Goal: Connect with others: Connect with others

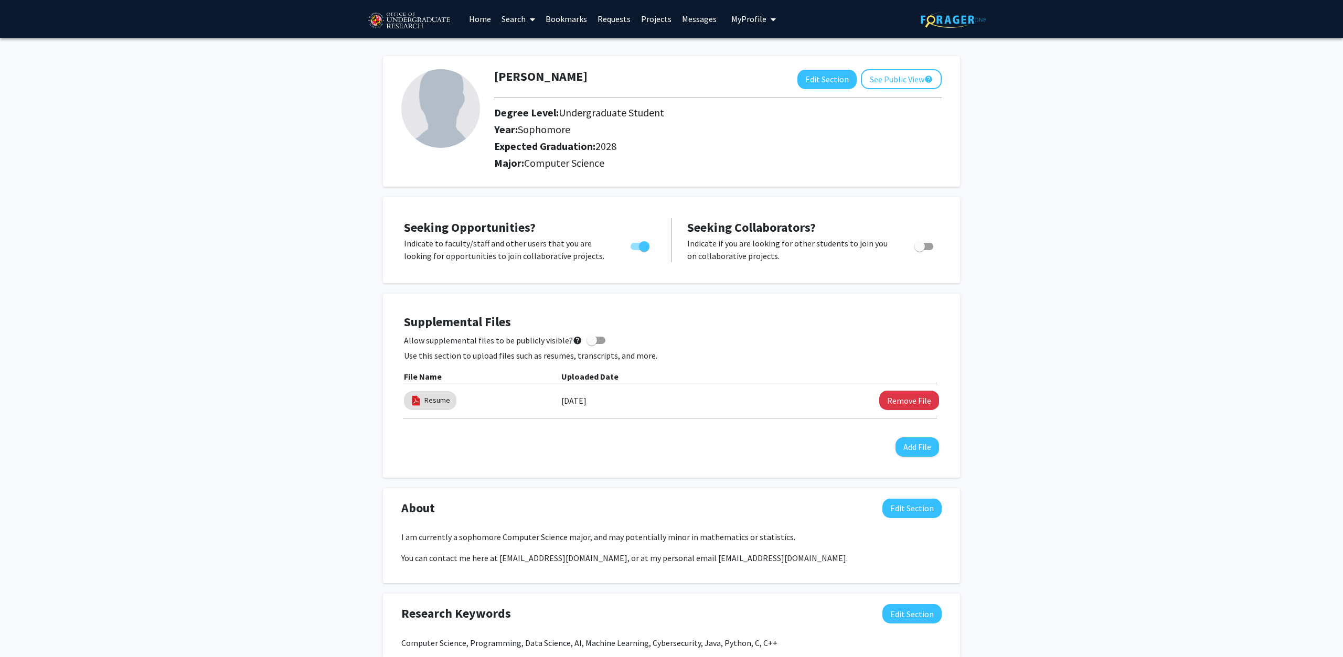
click at [563, 19] on link "Bookmarks" at bounding box center [566, 19] width 52 height 37
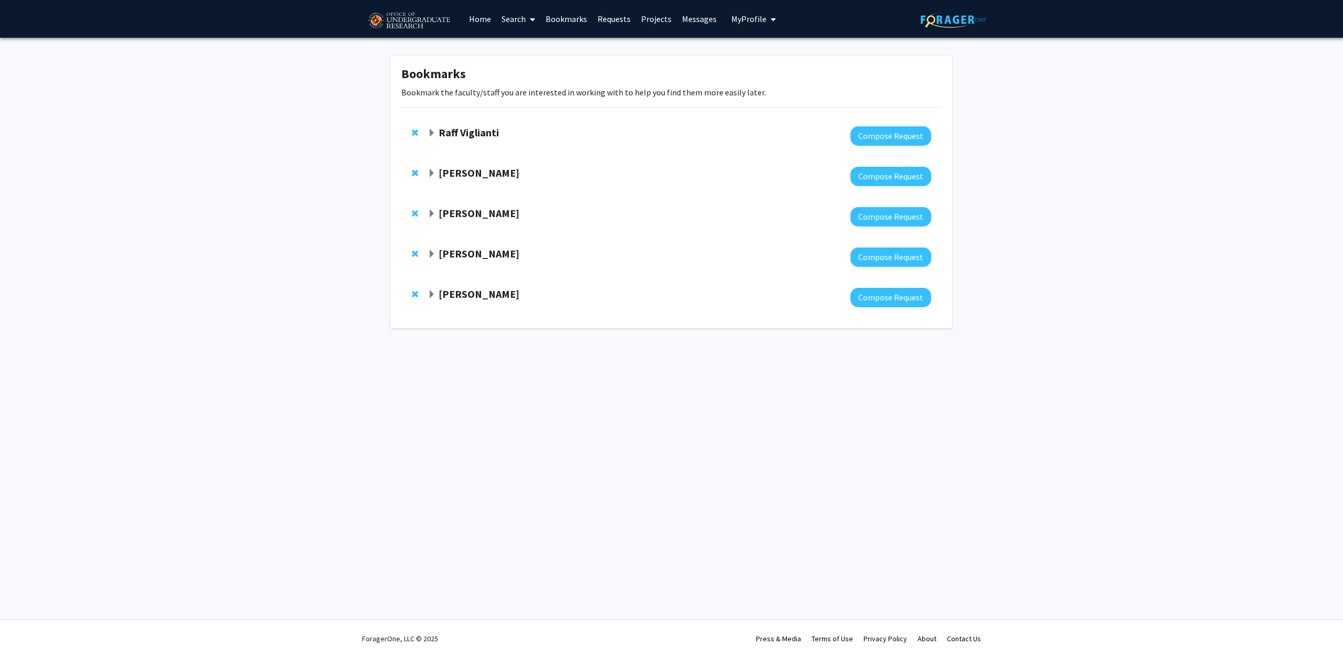
click at [454, 128] on strong "Raff Viglianti" at bounding box center [468, 132] width 60 height 13
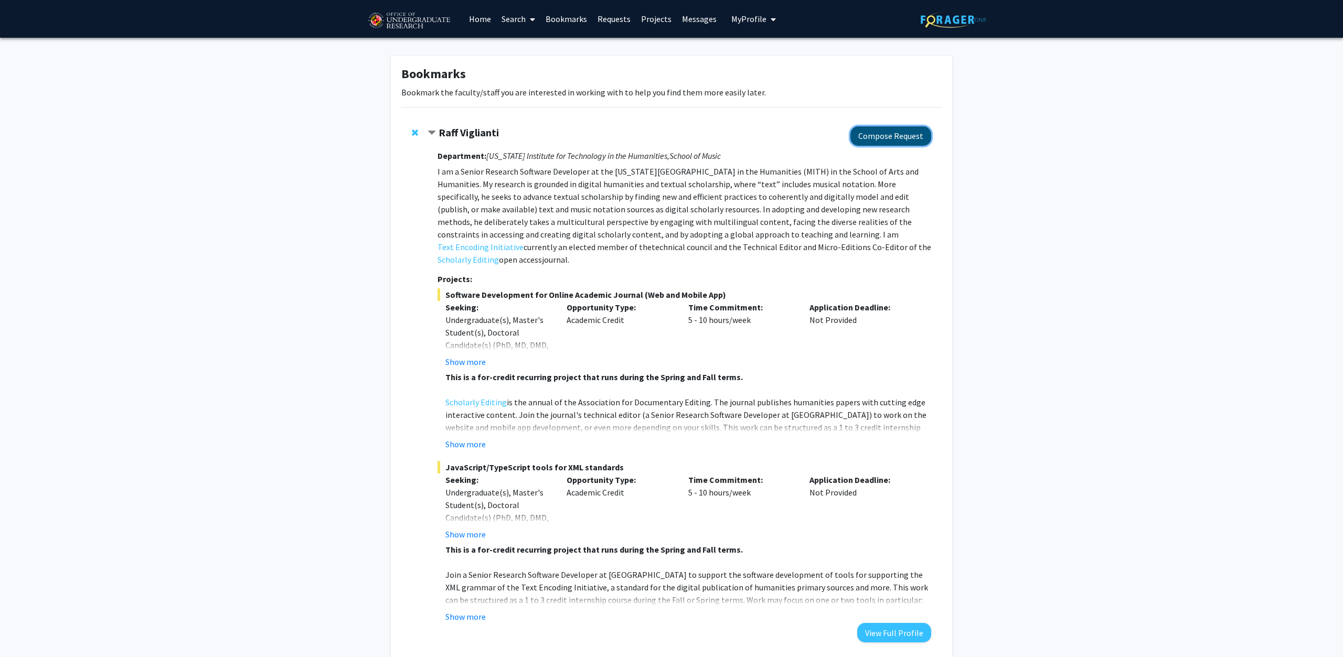
click at [892, 138] on button "Compose Request" at bounding box center [890, 135] width 81 height 19
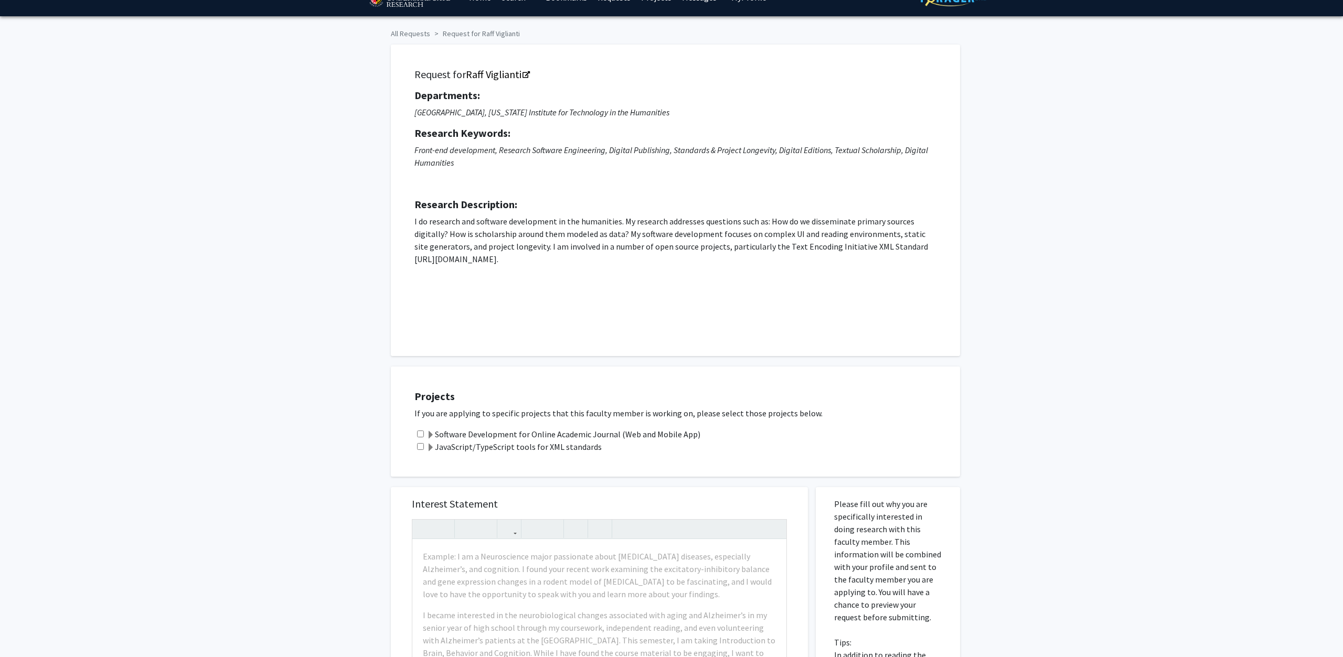
scroll to position [13, 0]
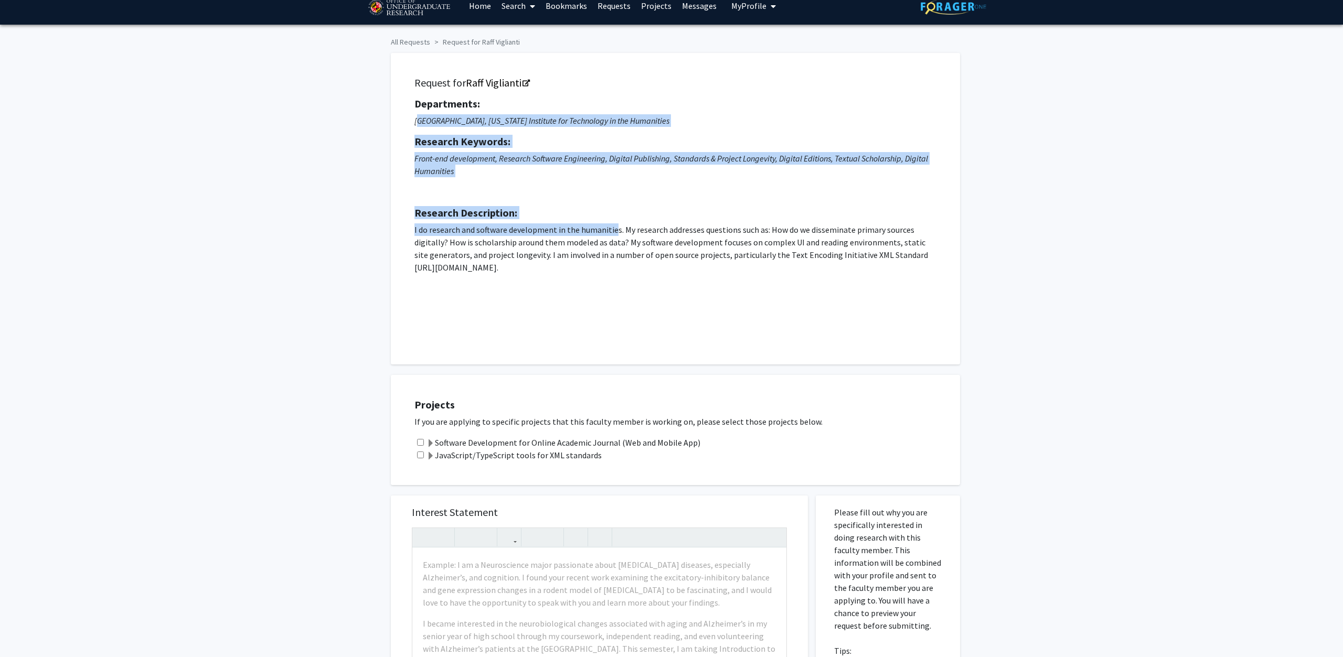
drag, startPoint x: 416, startPoint y: 126, endPoint x: 614, endPoint y: 226, distance: 221.4
click at [614, 226] on div "Departments: School of Music, [US_STATE] Institute for Technology in the Humani…" at bounding box center [675, 215] width 522 height 235
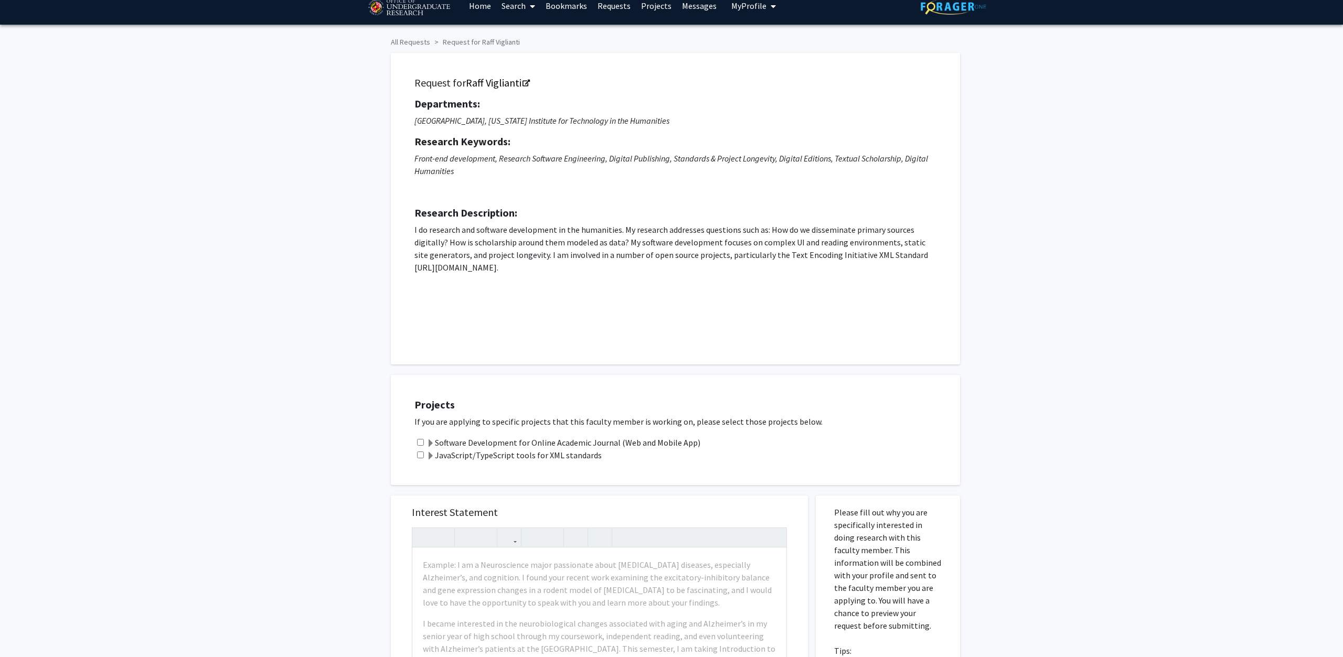
click at [590, 260] on p "I do research and software development in the humanities. My research addresses…" at bounding box center [675, 248] width 522 height 50
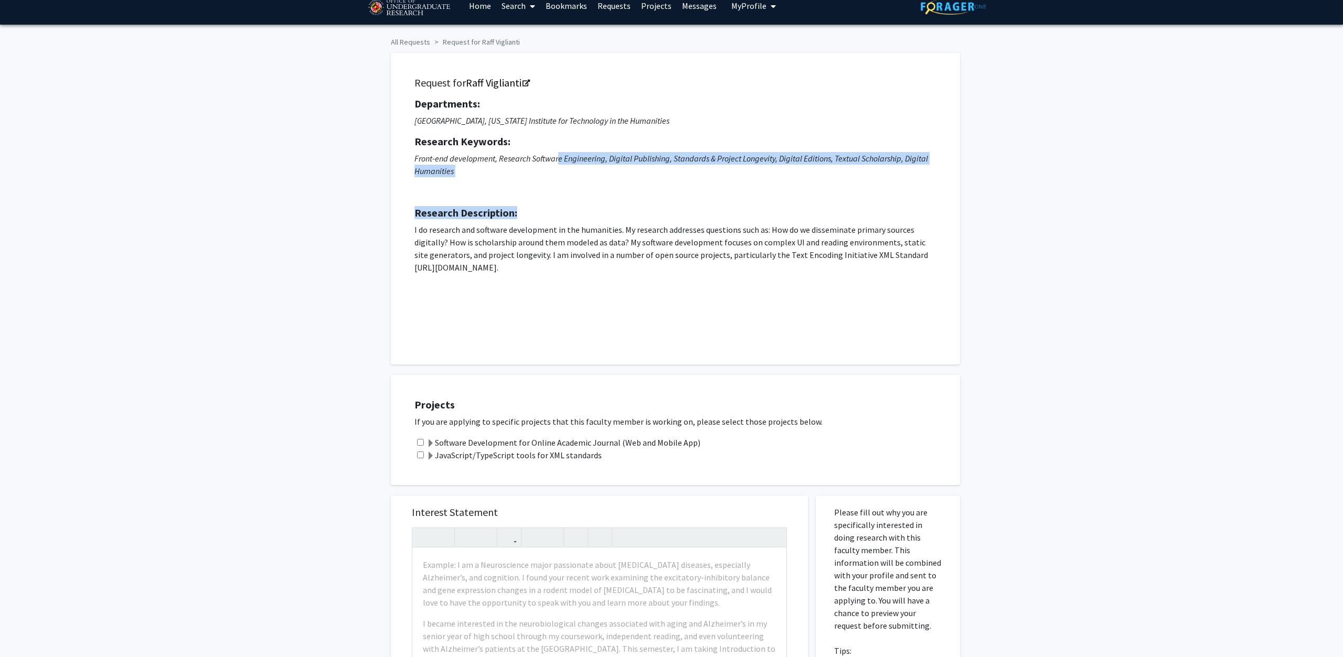
drag, startPoint x: 581, startPoint y: 285, endPoint x: 559, endPoint y: 162, distance: 125.2
click at [559, 162] on div "Departments: School of Music, [US_STATE] Institute for Technology in the Humani…" at bounding box center [675, 215] width 522 height 235
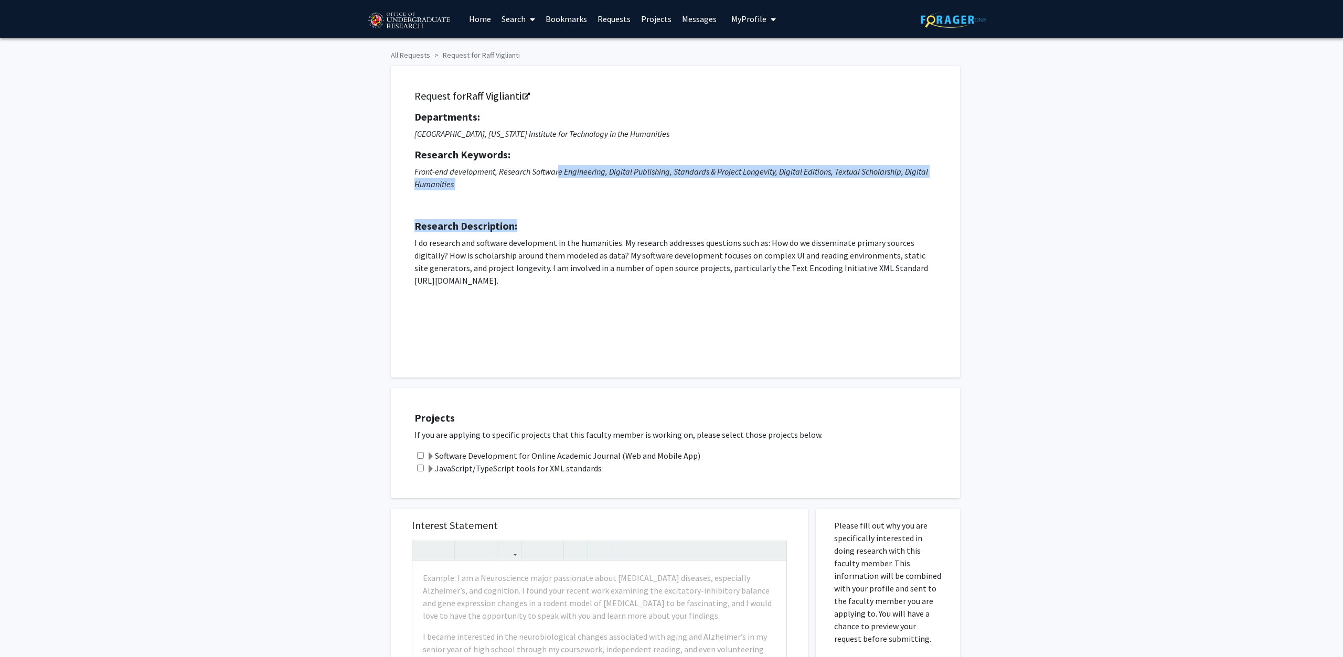
click at [485, 286] on p "I do research and software development in the humanities. My research addresses…" at bounding box center [675, 262] width 522 height 50
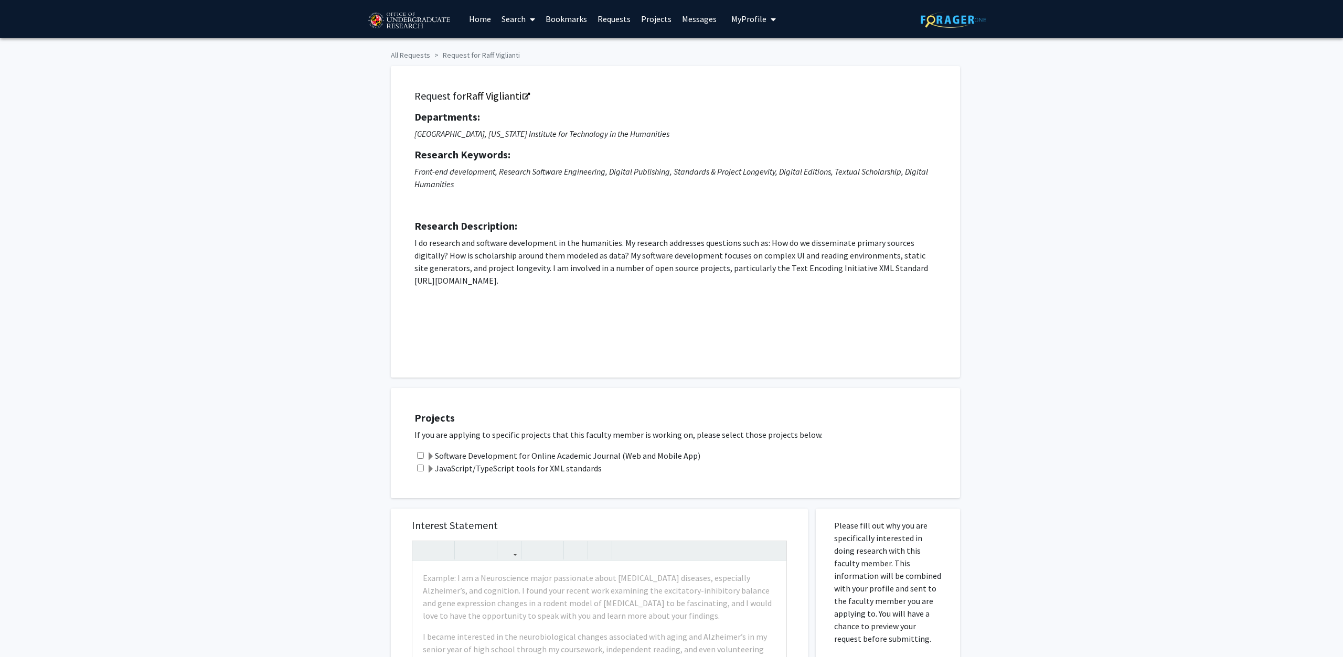
drag, startPoint x: 503, startPoint y: 281, endPoint x: 380, endPoint y: 106, distance: 214.2
click at [380, 106] on div "All Requests Request for Raff Viglianti Request for Raff Viglianti Departments:…" at bounding box center [671, 525] width 1343 height 975
click at [450, 225] on strong "Research Description:" at bounding box center [465, 225] width 103 height 13
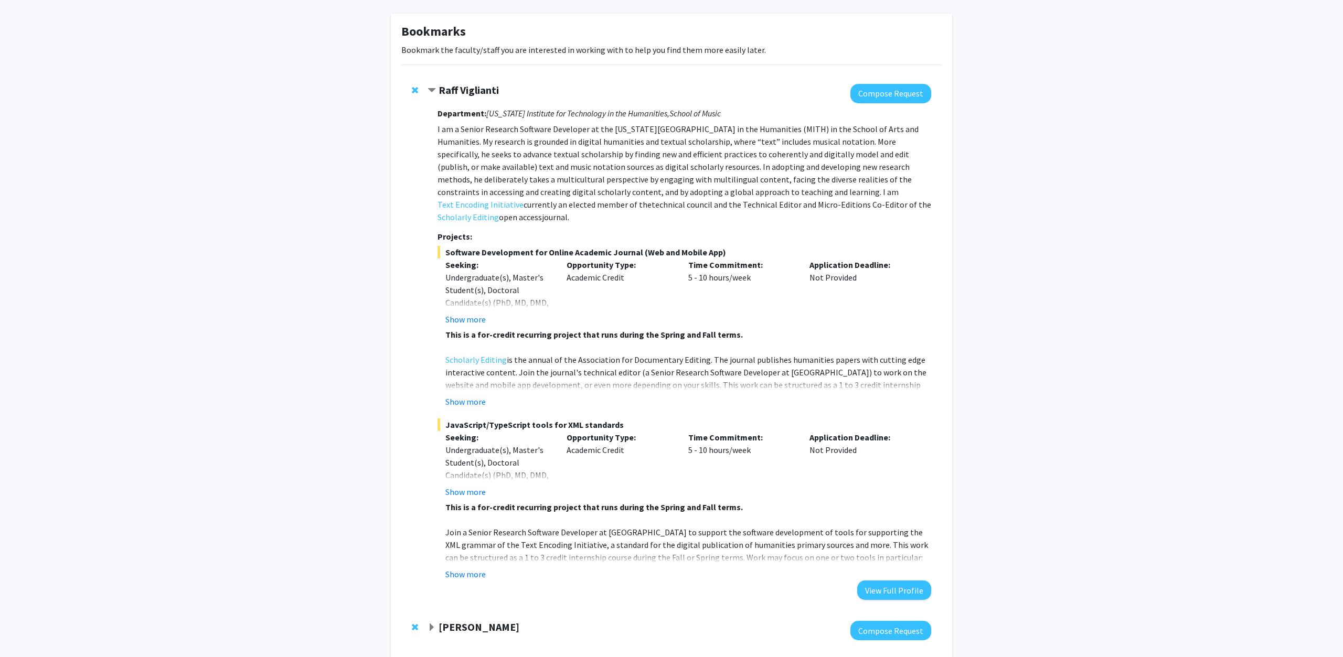
scroll to position [160, 0]
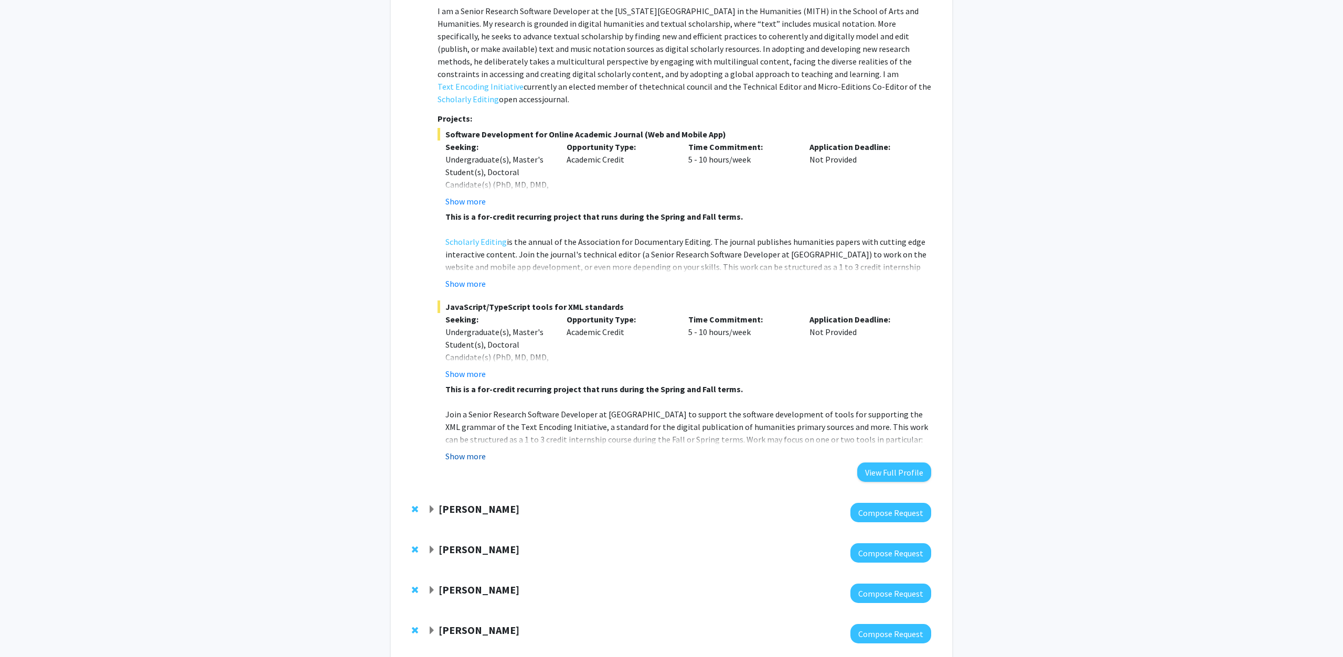
click at [462, 450] on button "Show more" at bounding box center [465, 456] width 40 height 13
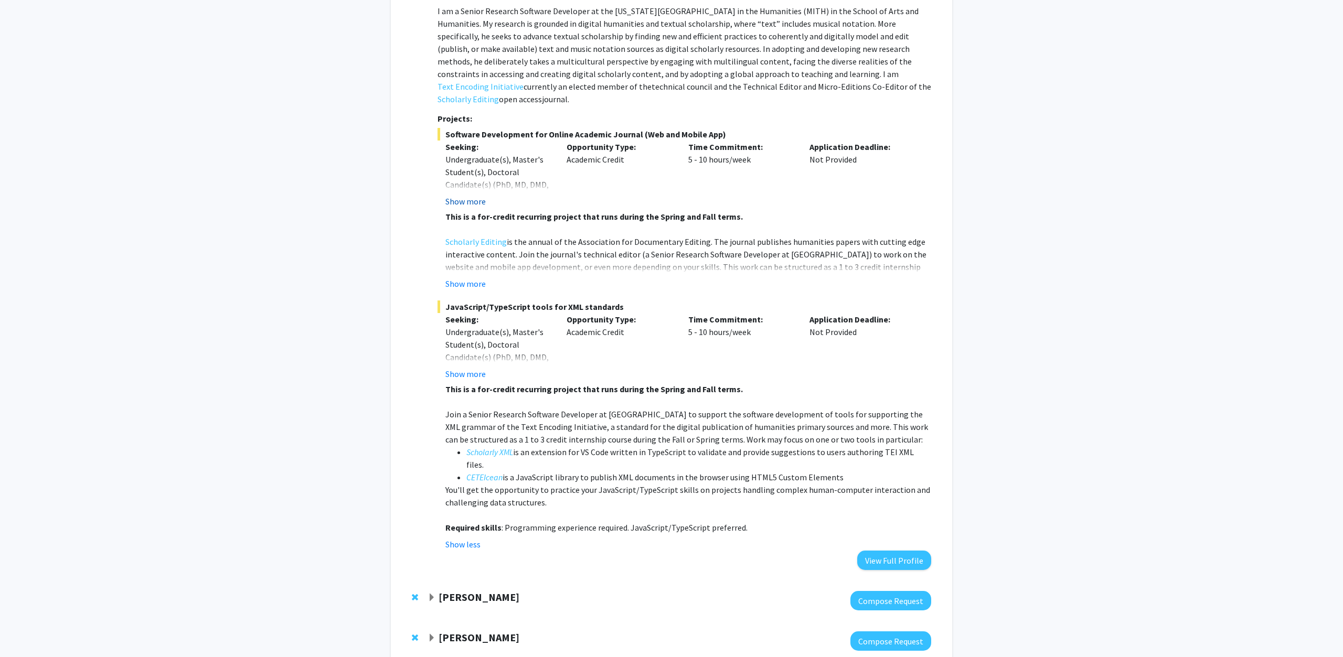
click at [476, 195] on button "Show more" at bounding box center [465, 201] width 40 height 13
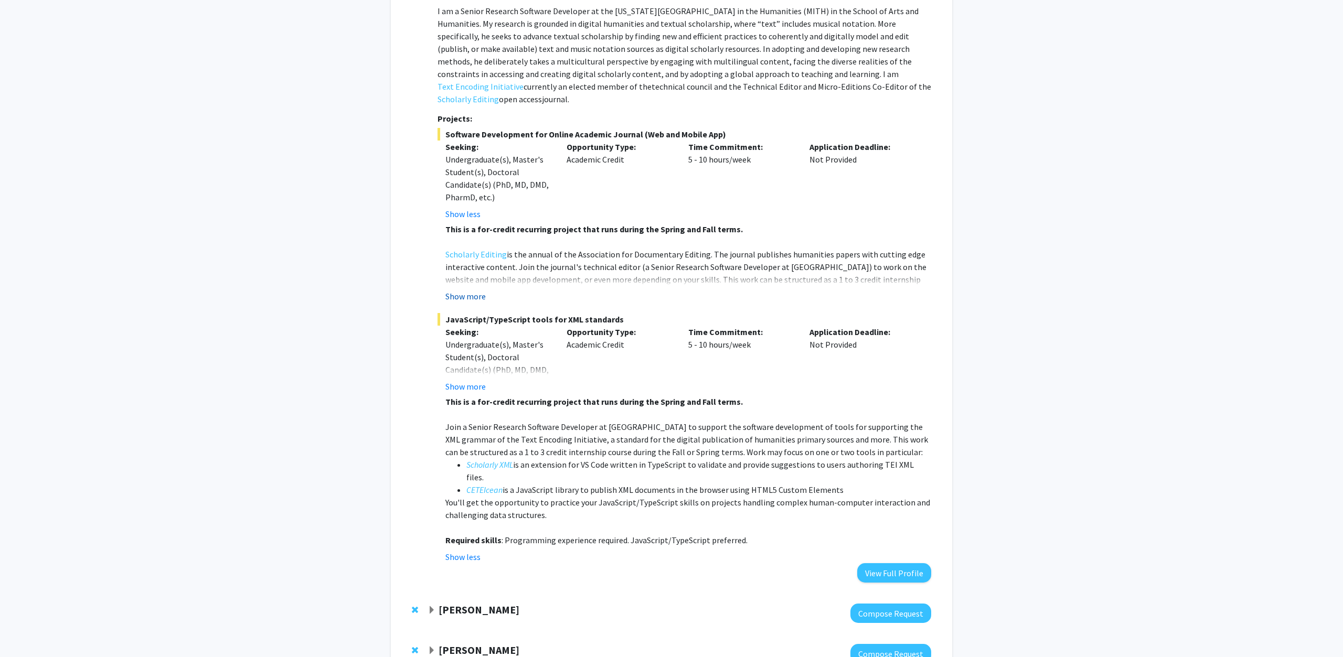
click at [463, 290] on button "Show more" at bounding box center [465, 296] width 40 height 13
